Goal: Find specific page/section: Find specific page/section

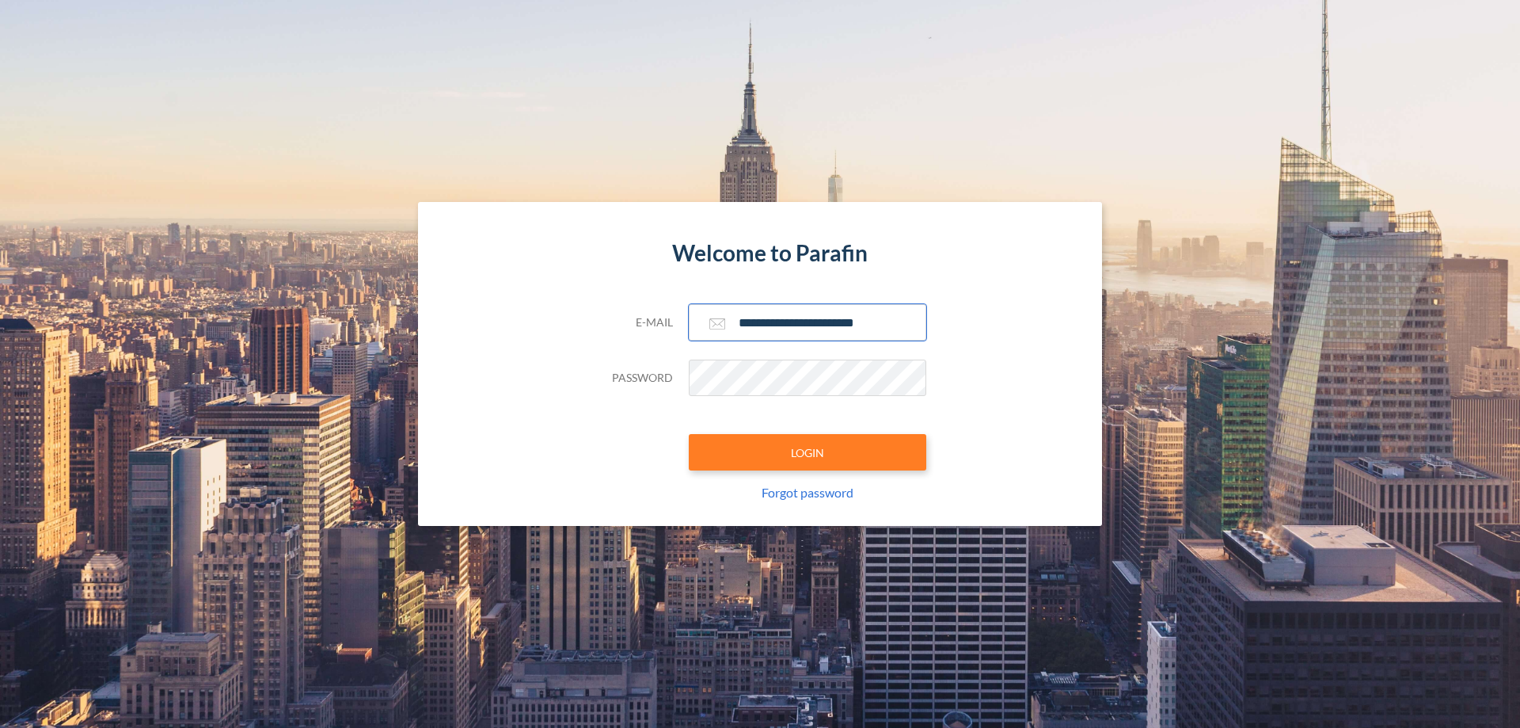
type input "**********"
click at [808, 452] on button "LOGIN" at bounding box center [808, 452] width 238 height 36
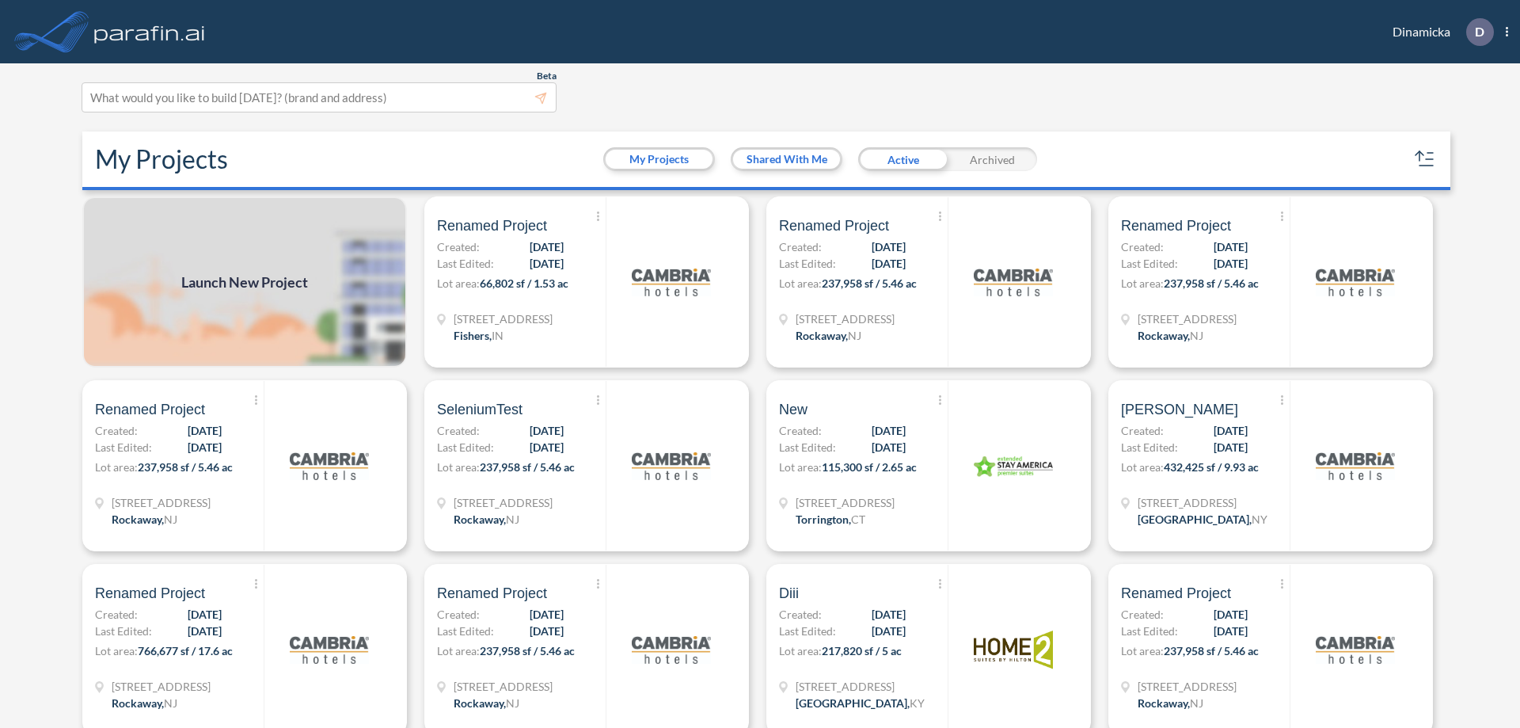
scroll to position [4, 0]
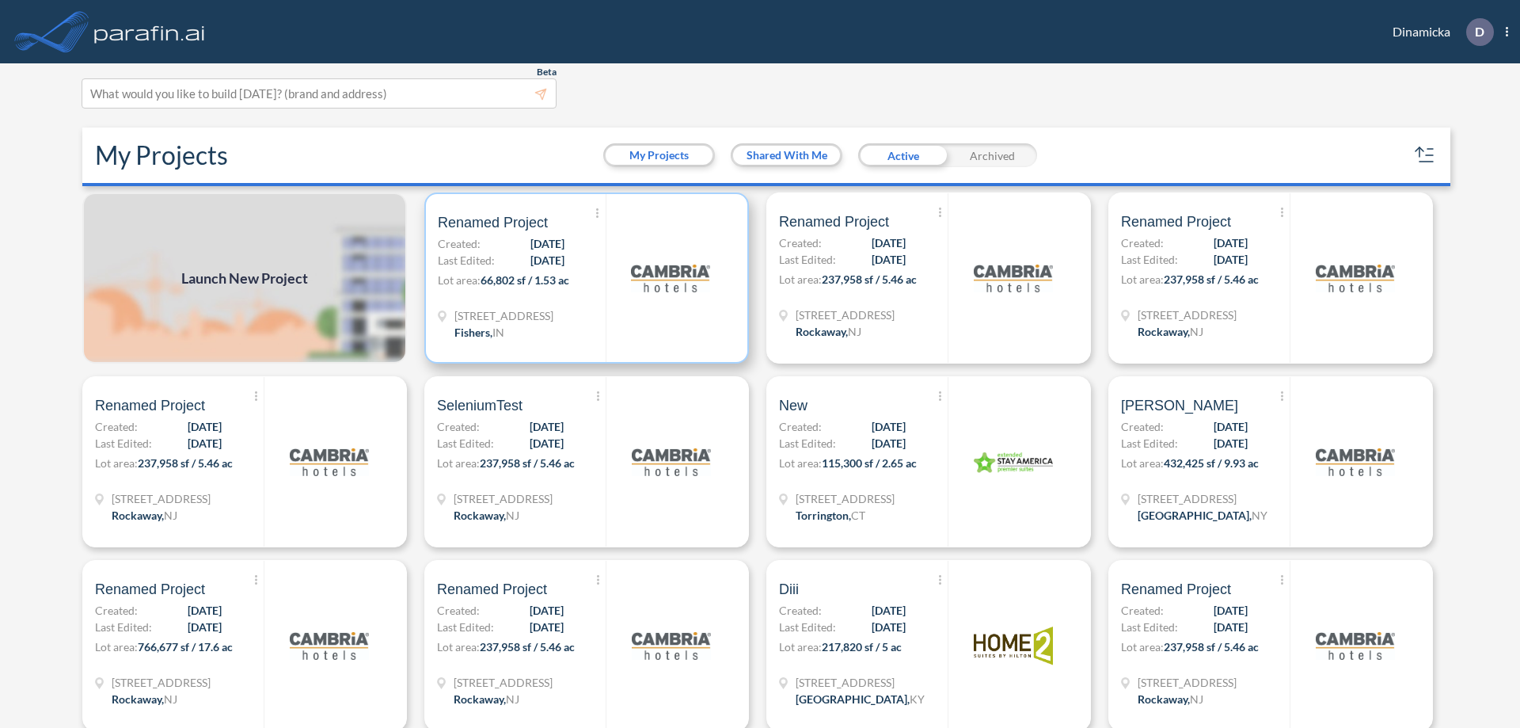
click at [584, 278] on p "Lot area: 66,802 sf / 1.53 ac" at bounding box center [522, 283] width 168 height 23
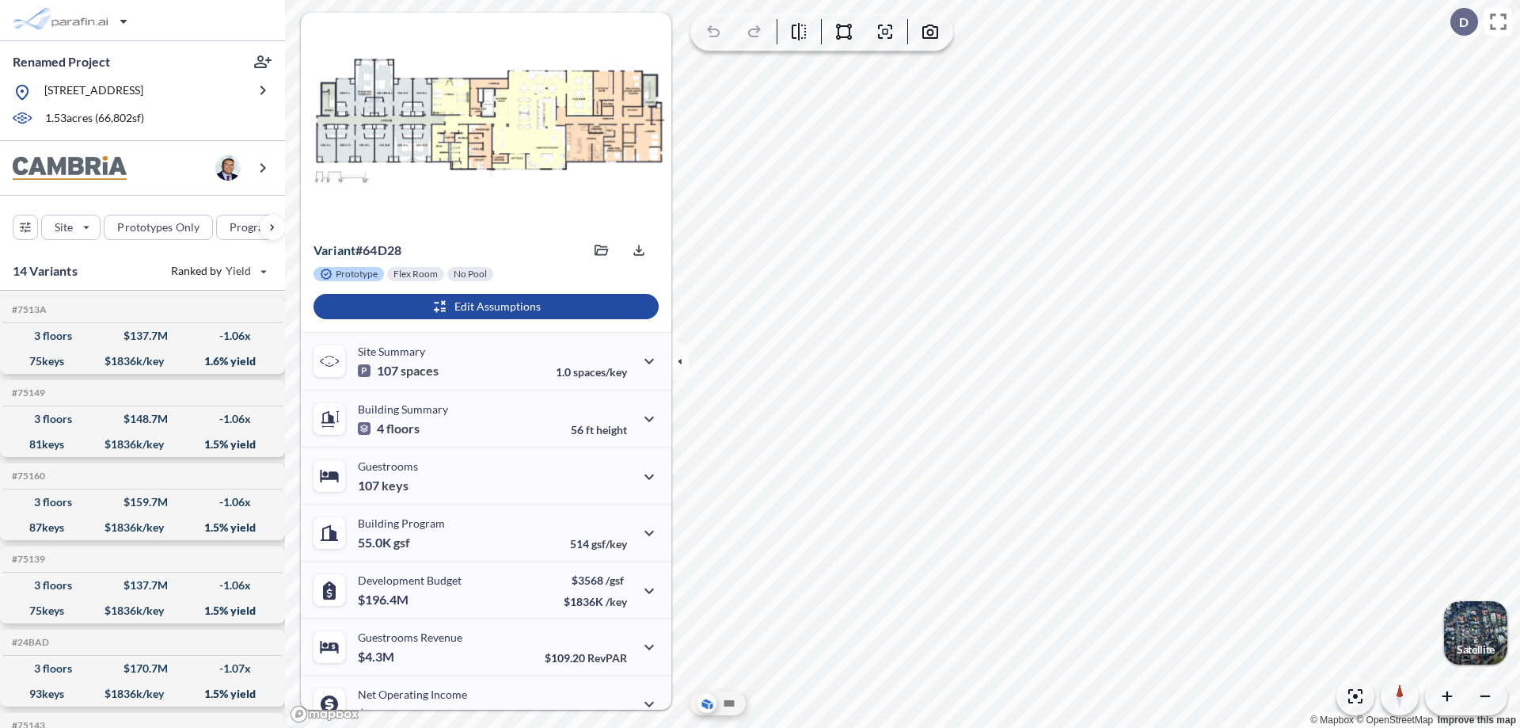
scroll to position [80, 0]
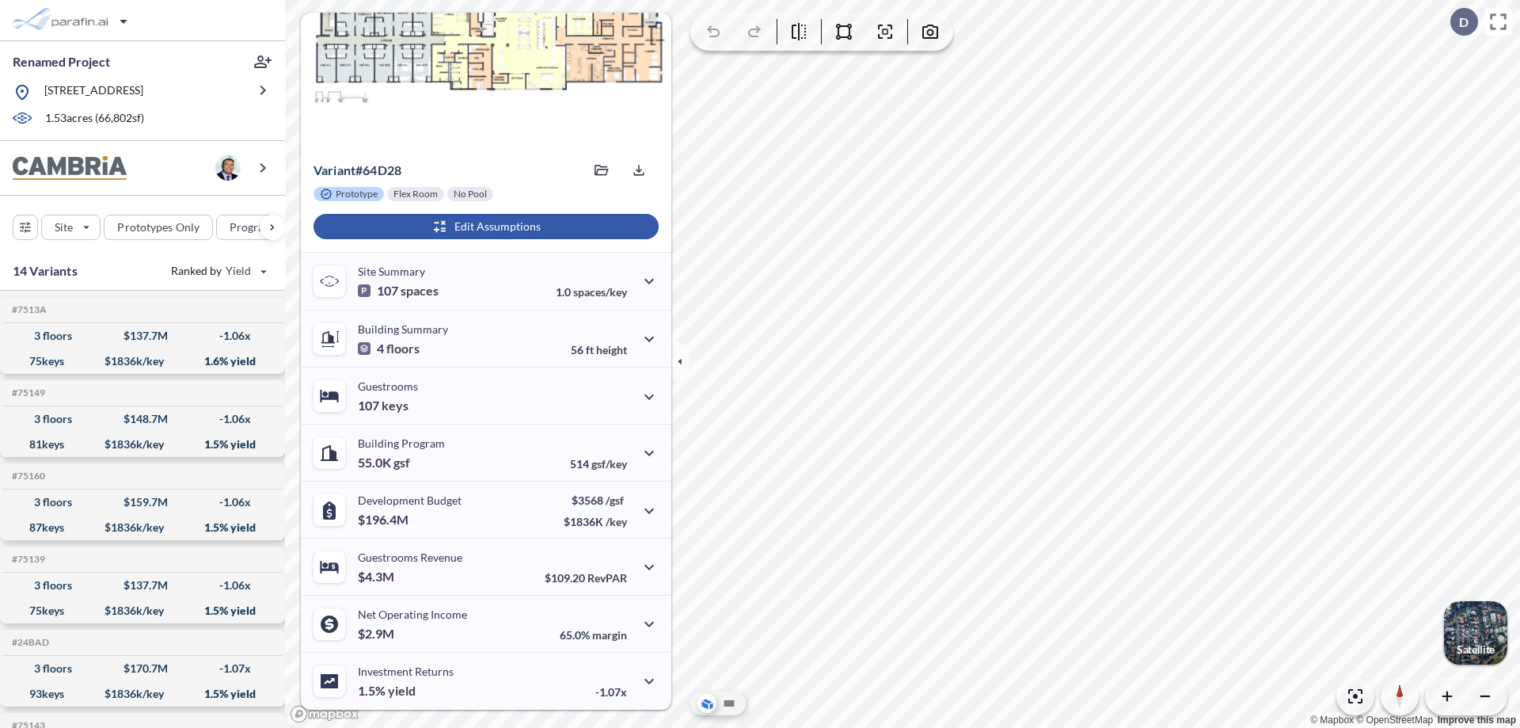
click at [484, 226] on div "button" at bounding box center [486, 226] width 345 height 25
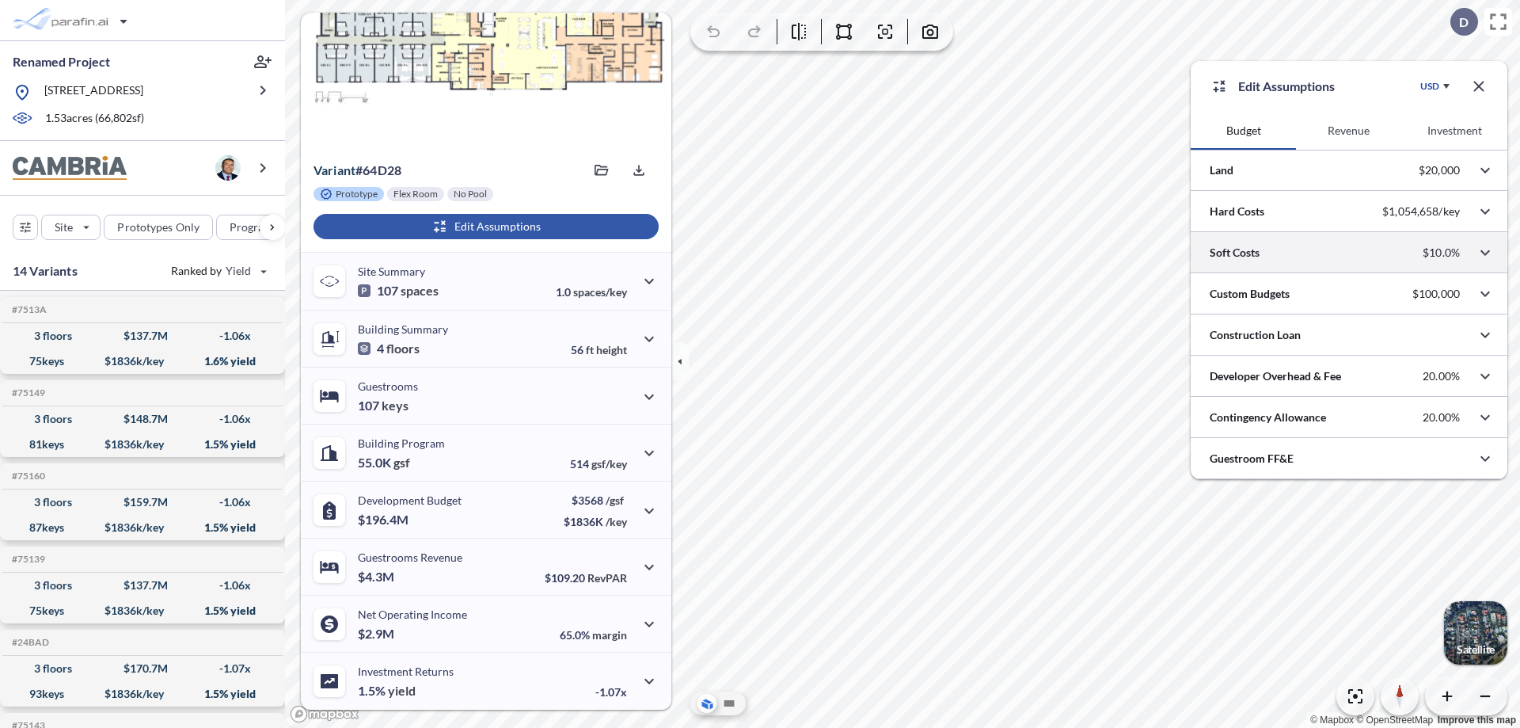
click at [1349, 253] on div at bounding box center [1349, 252] width 317 height 40
